Goal: Transaction & Acquisition: Download file/media

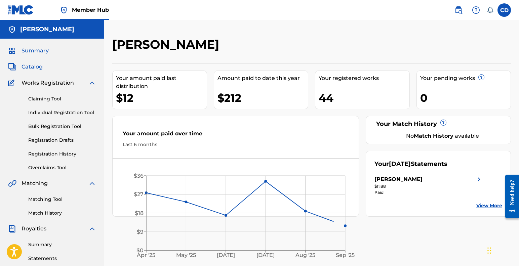
click at [26, 68] on span "Catalog" at bounding box center [32, 67] width 21 height 8
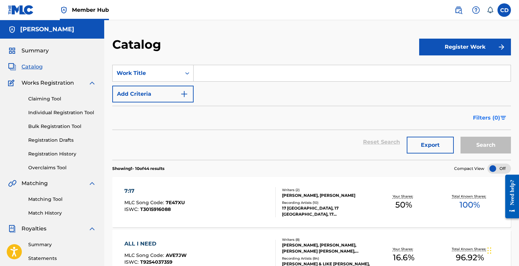
click at [488, 116] on span "Filters ( 0 )" at bounding box center [486, 118] width 27 height 8
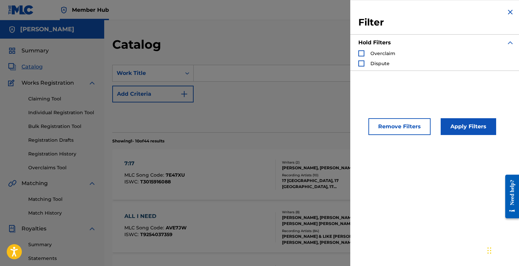
click at [509, 11] on img "Search Form" at bounding box center [511, 12] width 8 height 8
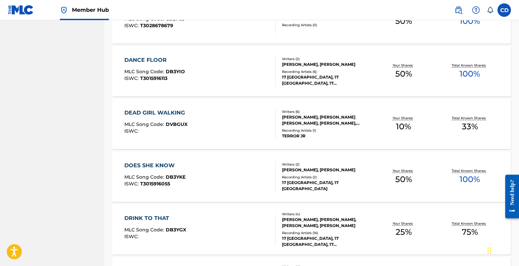
scroll to position [504, 0]
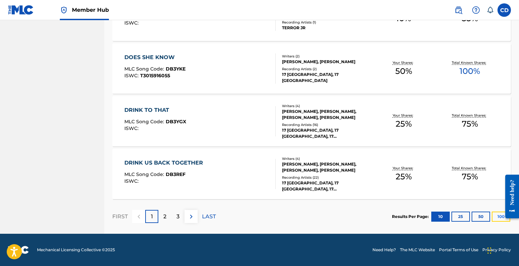
click at [500, 215] on button "100" at bounding box center [501, 217] width 19 height 10
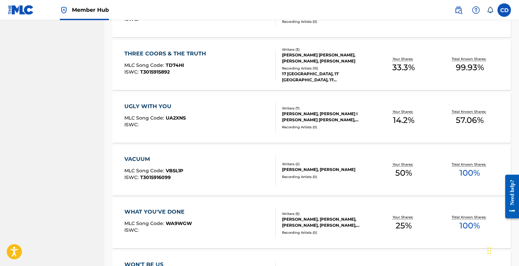
scroll to position [2296, 0]
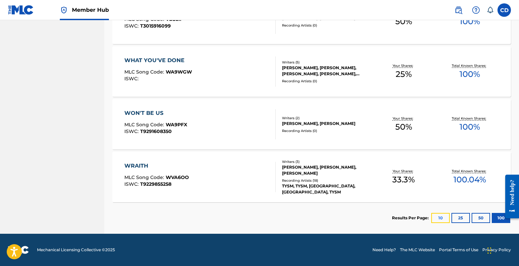
click at [437, 217] on button "10" at bounding box center [441, 218] width 19 height 10
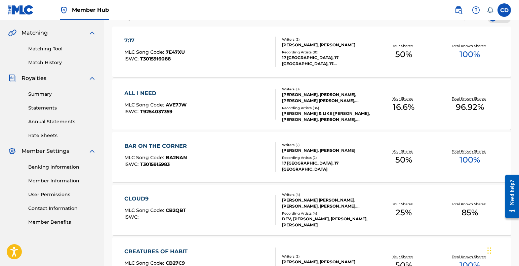
scroll to position [504, 0]
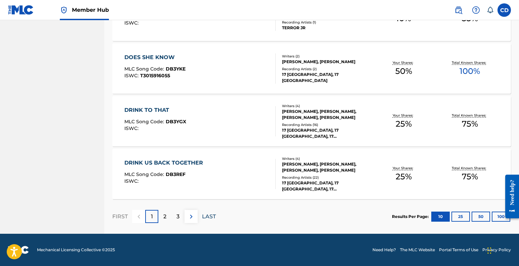
click at [210, 220] on p "LAST" at bounding box center [209, 217] width 14 height 8
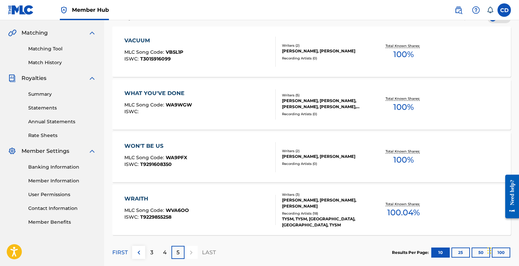
scroll to position [187, 0]
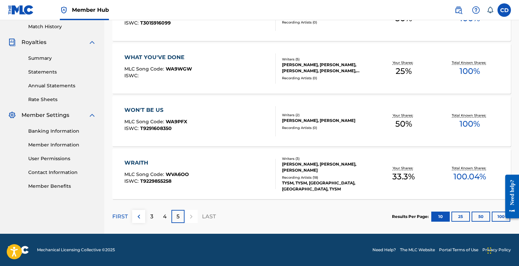
click at [501, 217] on iframe at bounding box center [510, 197] width 19 height 54
click at [497, 217] on button "100" at bounding box center [501, 217] width 19 height 10
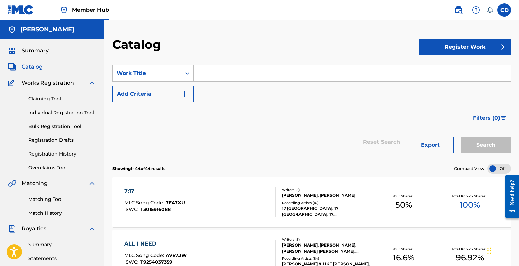
scroll to position [1, 0]
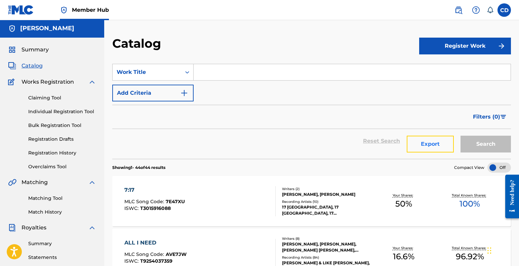
click at [419, 144] on button "Export" at bounding box center [430, 144] width 47 height 17
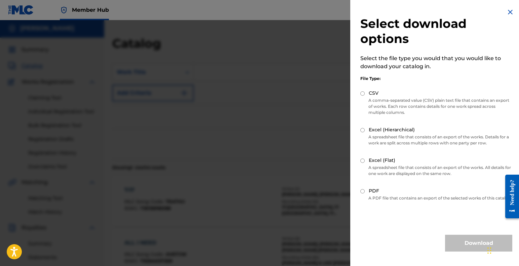
click at [362, 132] on input "Excel (Hierarchical)" at bounding box center [363, 130] width 4 height 4
radio input "true"
click at [474, 250] on button "Download" at bounding box center [478, 243] width 67 height 17
